Goal: Find specific page/section: Find specific page/section

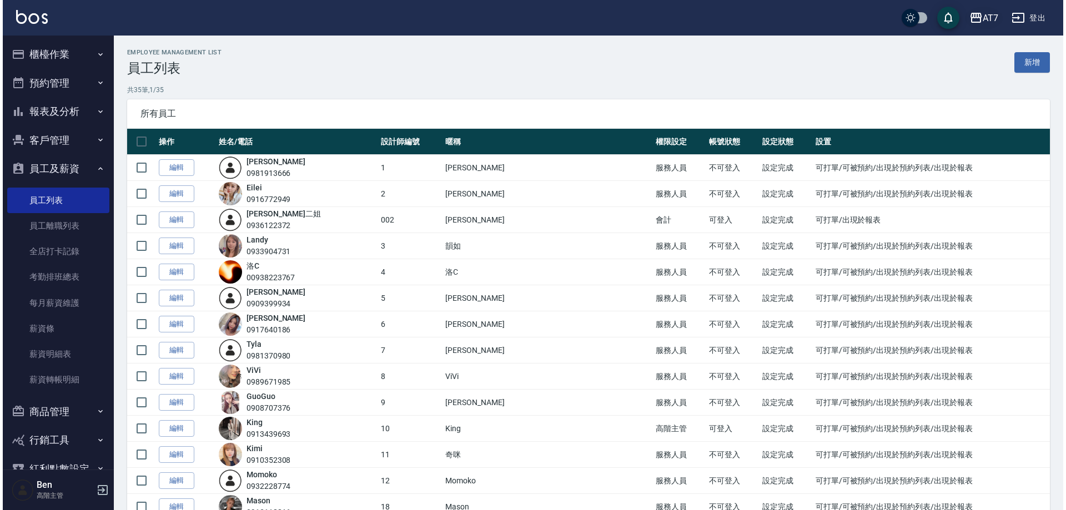
scroll to position [444, 0]
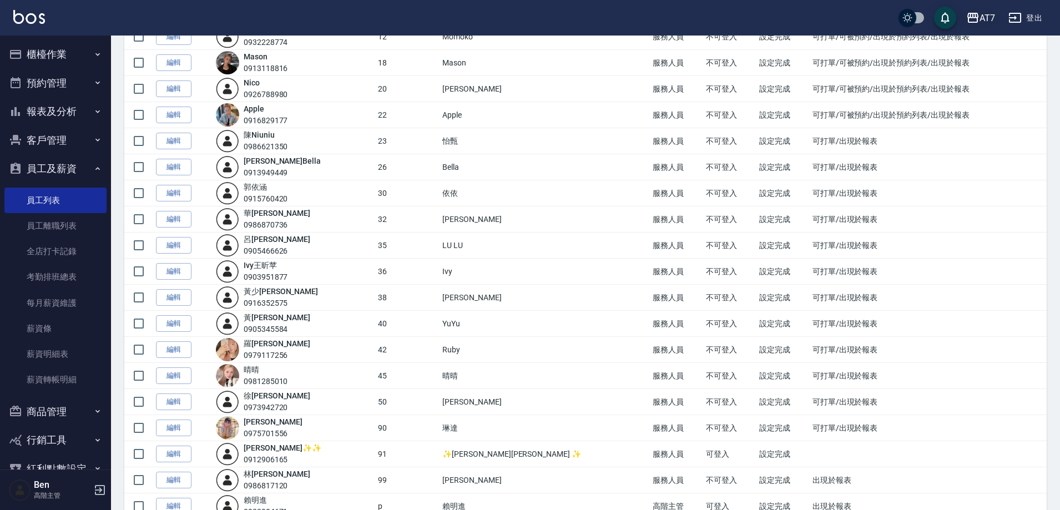
click at [975, 14] on icon "button" at bounding box center [973, 18] width 11 height 10
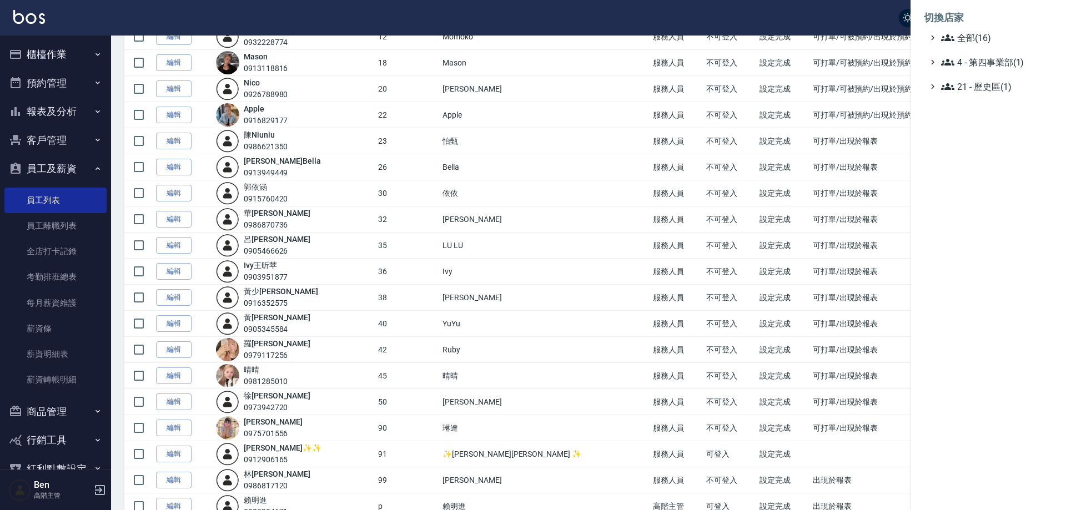
click at [981, 35] on div "切換店家 全部(16) 4 - 第四事業部(1) 21 - 歷史區(1)" at bounding box center [533, 255] width 1066 height 510
click at [981, 36] on span "全部(16)" at bounding box center [994, 37] width 107 height 13
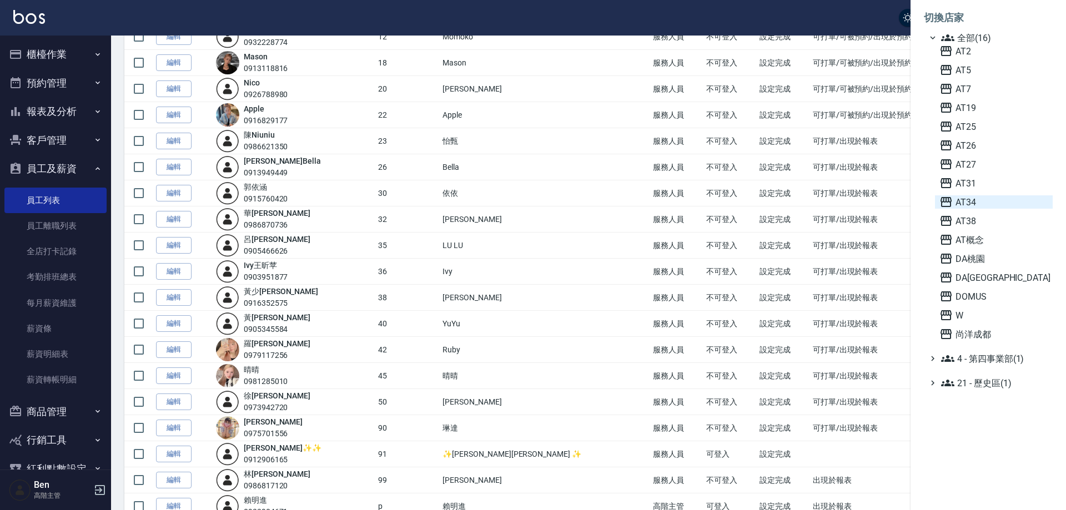
click at [976, 200] on span "AT34" at bounding box center [993, 201] width 109 height 13
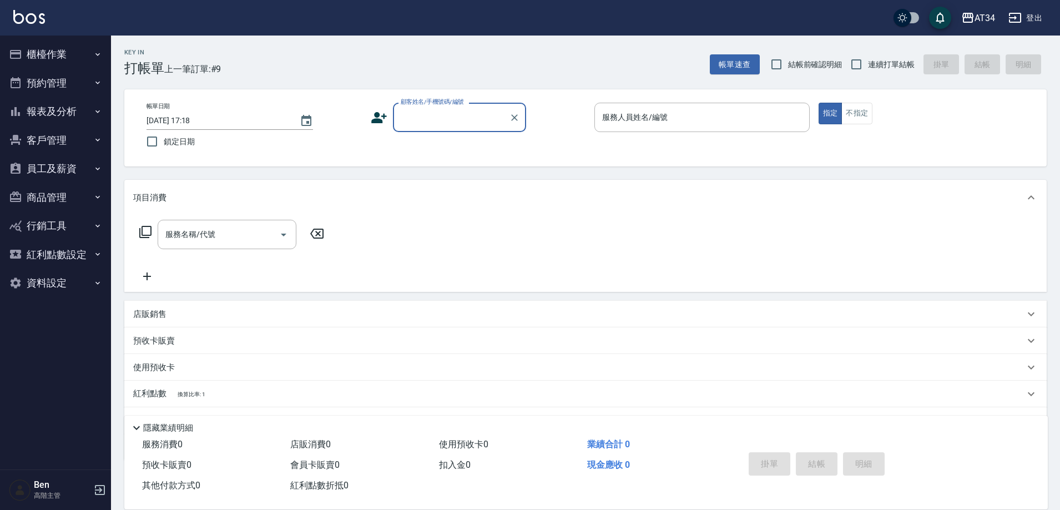
click at [65, 197] on button "商品管理" at bounding box center [55, 197] width 102 height 29
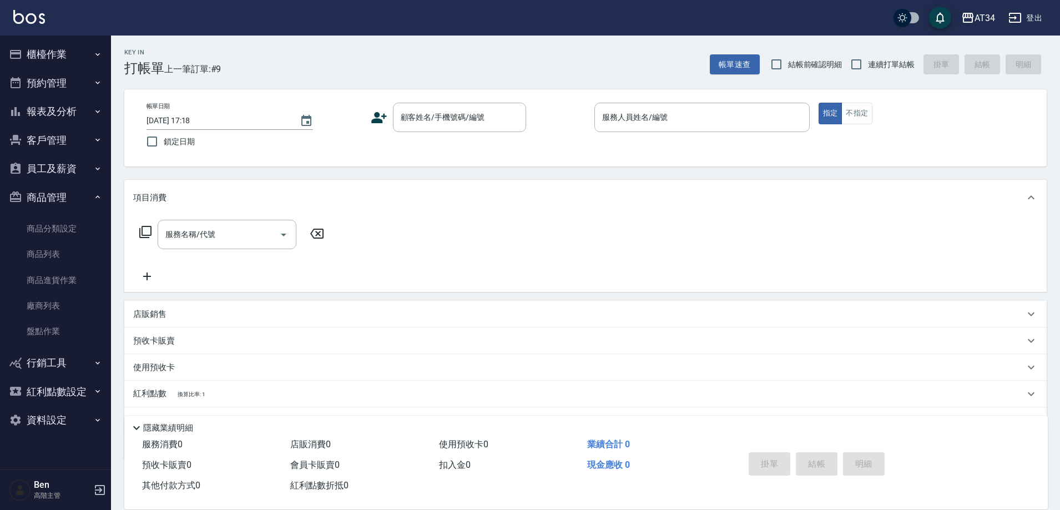
click at [71, 159] on button "員工及薪資" at bounding box center [55, 168] width 102 height 29
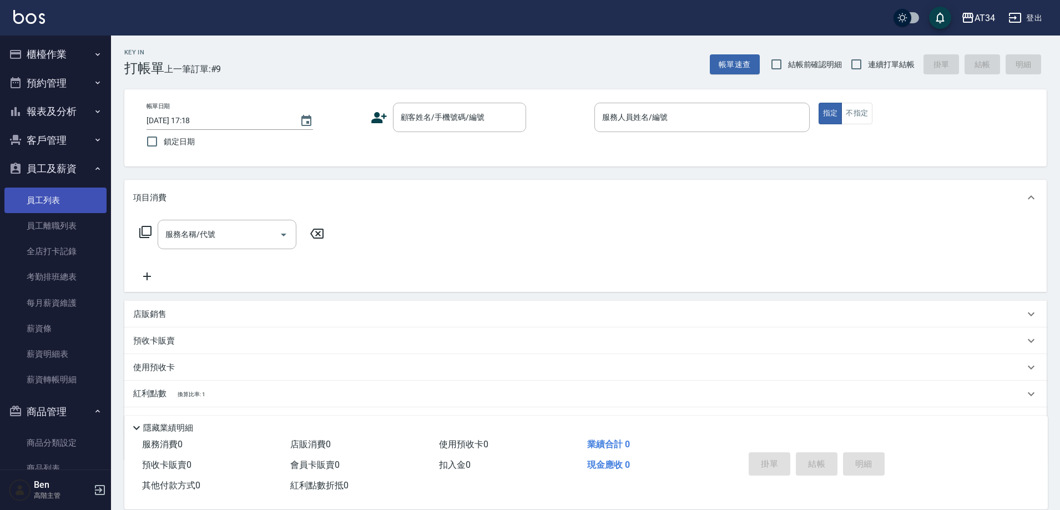
click at [67, 203] on link "員工列表" at bounding box center [55, 201] width 102 height 26
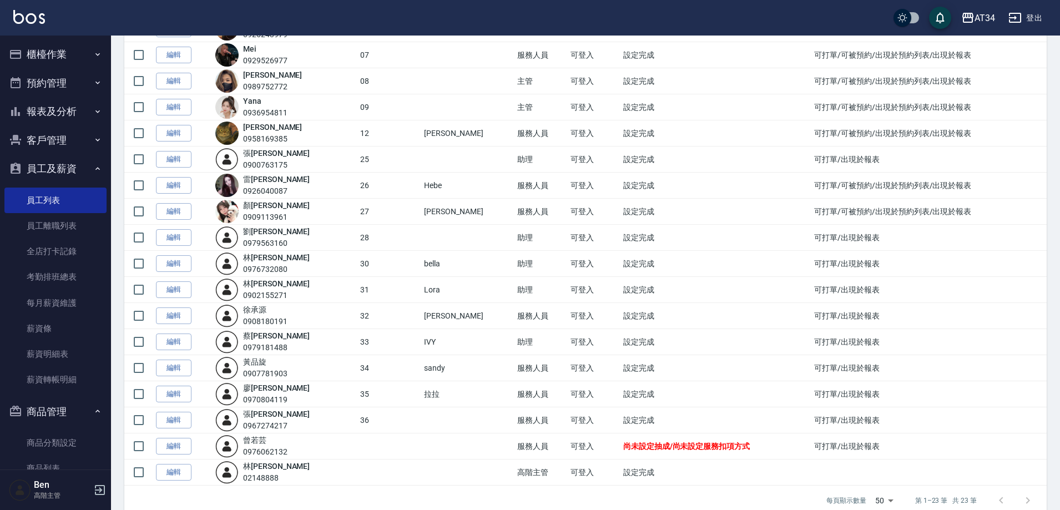
scroll to position [278, 0]
